Goal: Information Seeking & Learning: Learn about a topic

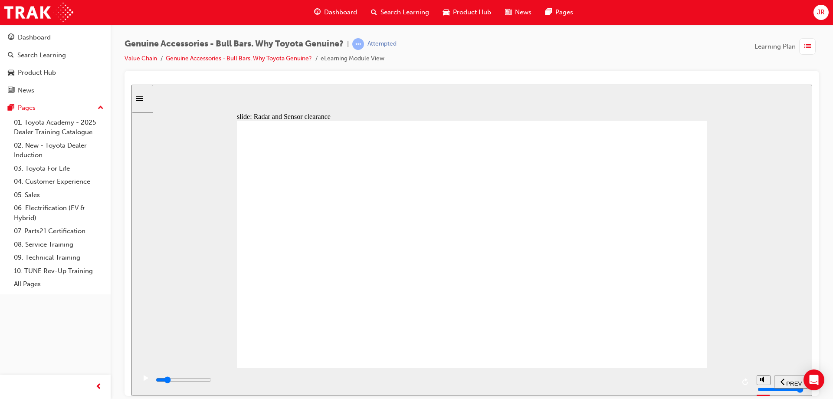
type input "31800"
